Goal: Transaction & Acquisition: Purchase product/service

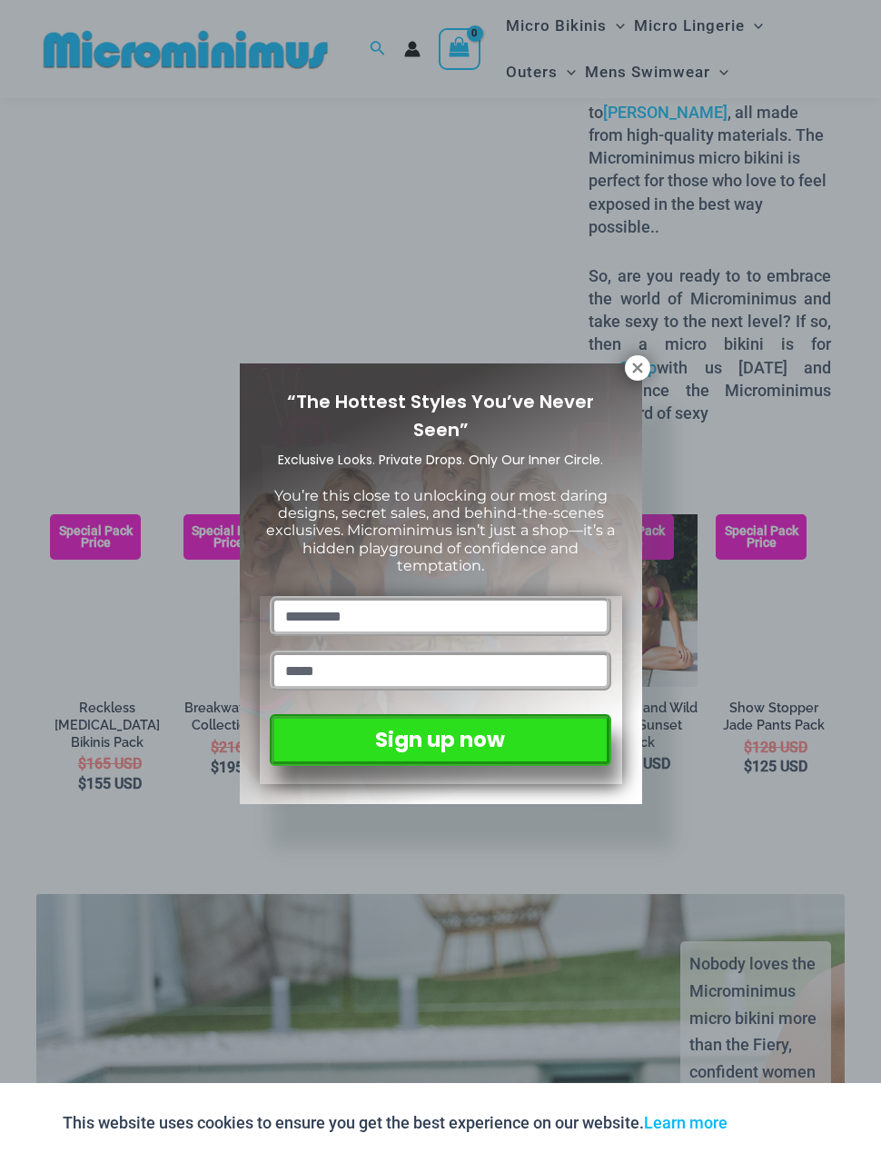
scroll to position [2350, 0]
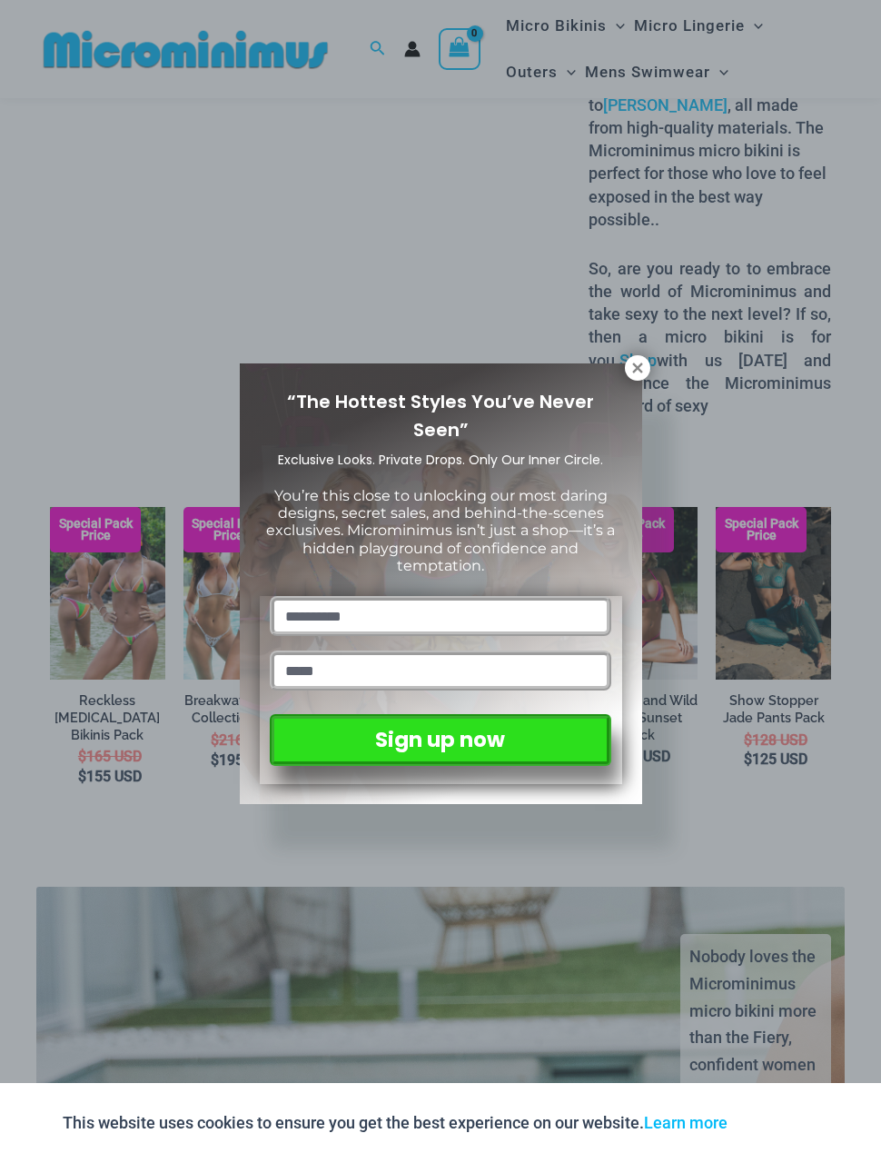
click at [631, 382] on div "“The Hottest Styles You’ve Never Seen” Exclusive Looks. Private Drops. Only Our…" at bounding box center [441, 583] width 403 height 441
click at [634, 379] on button at bounding box center [637, 367] width 25 height 25
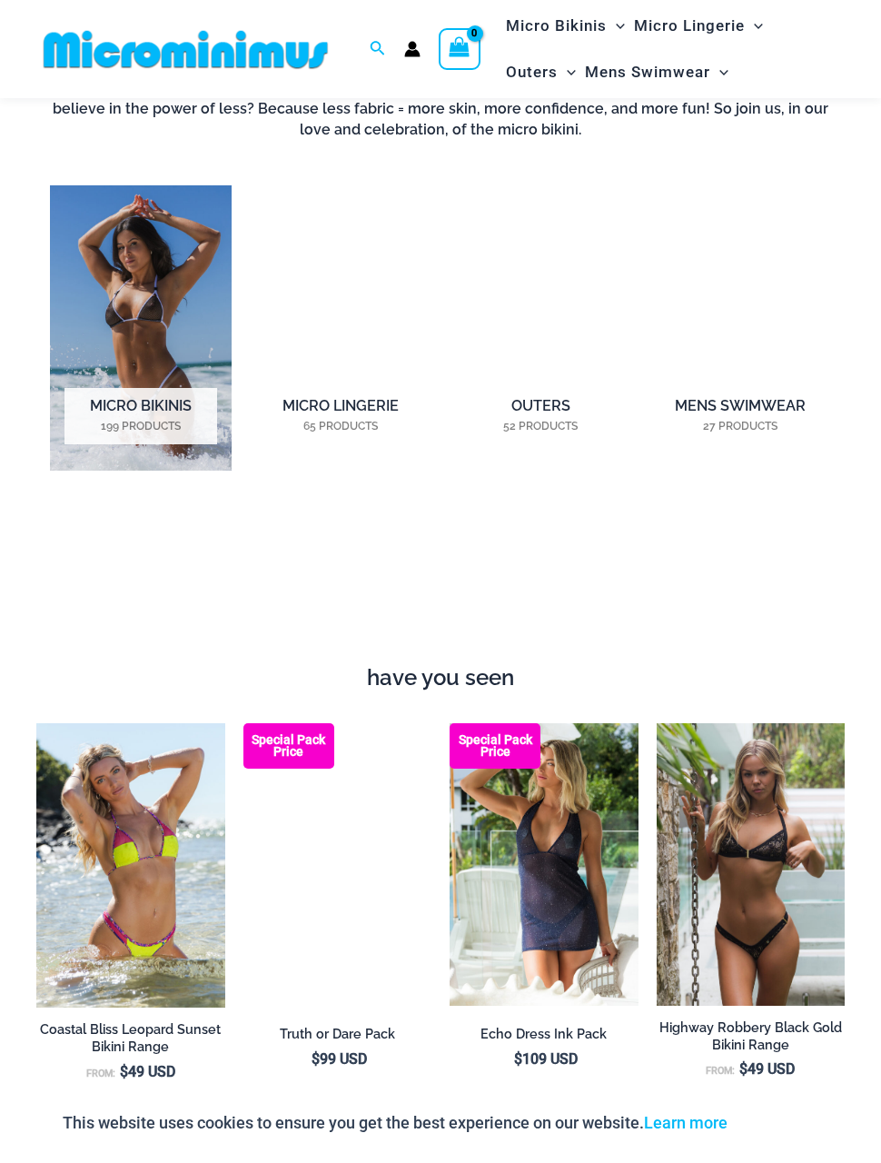
scroll to position [1049, 0]
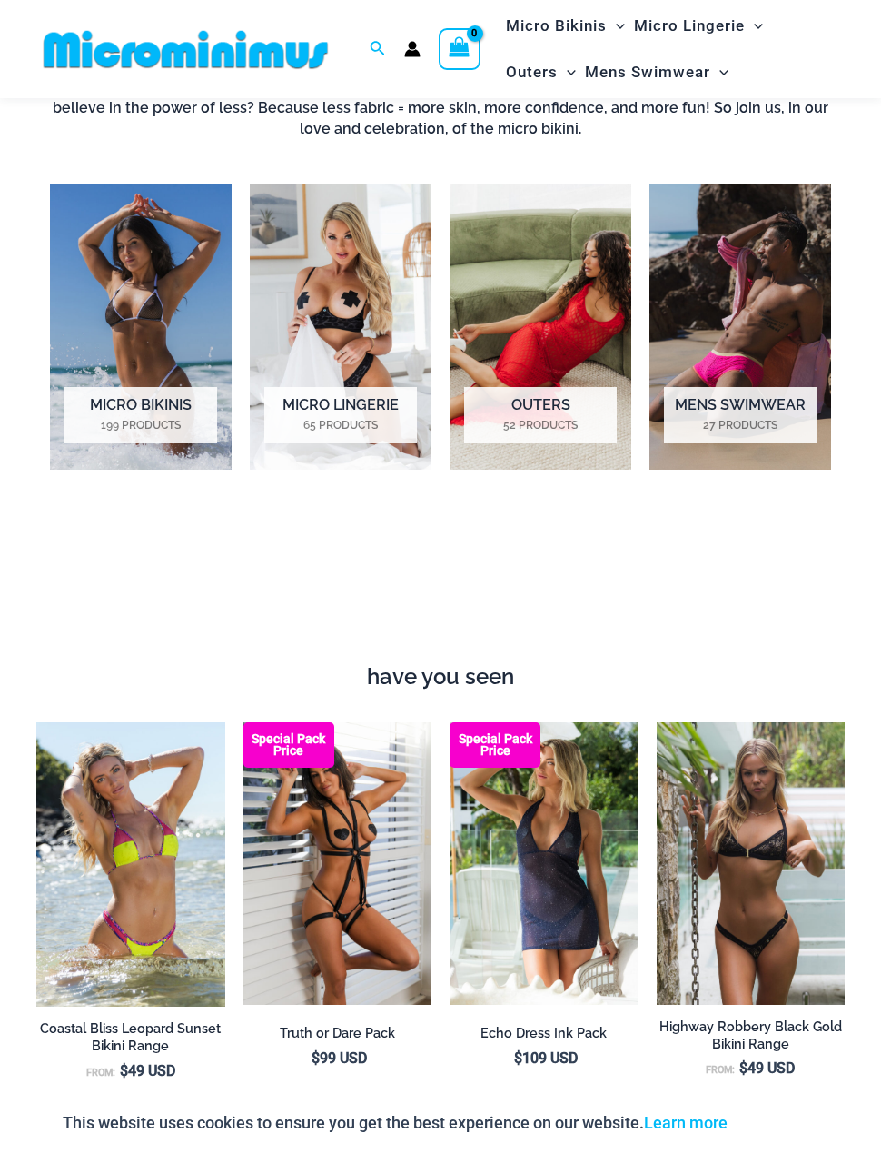
click at [324, 403] on h2 "Micro Lingerie 65 Products" at bounding box center [340, 415] width 153 height 56
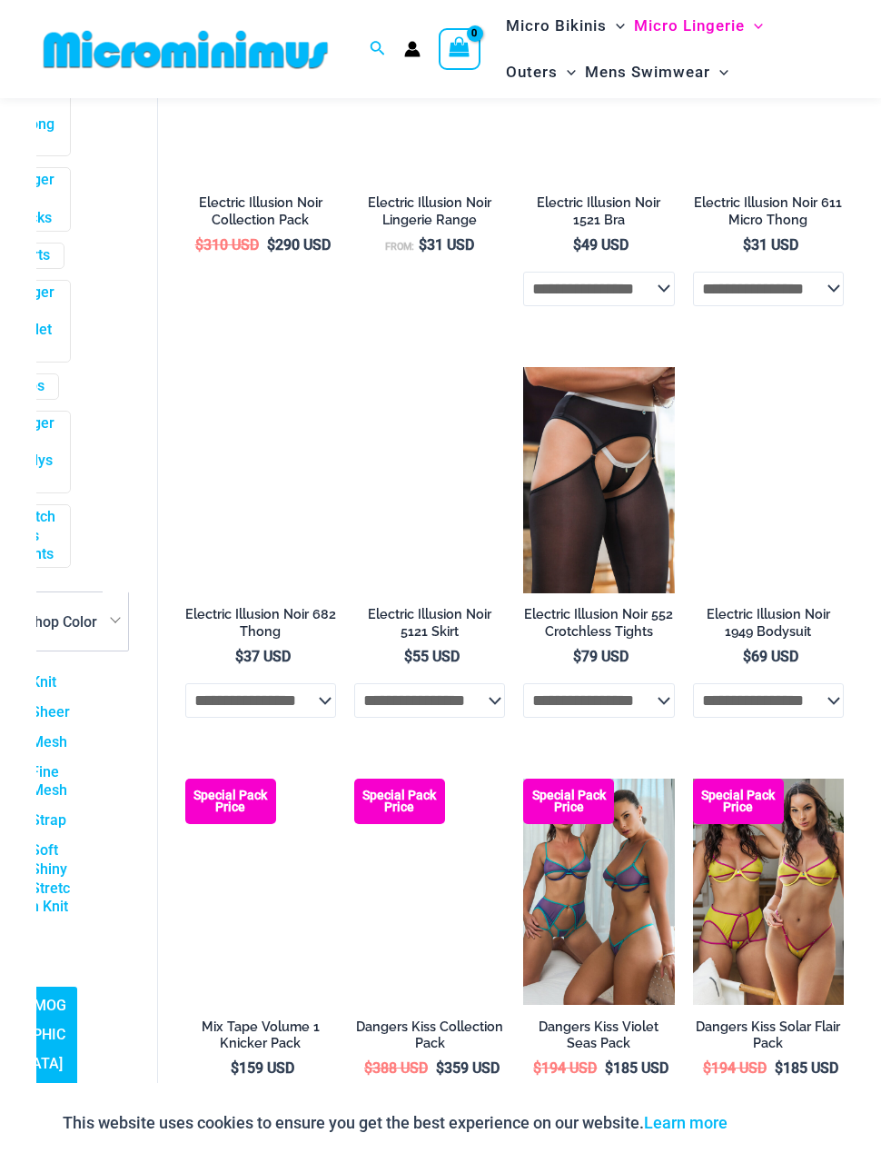
scroll to position [2474, 0]
